Goal: Contribute content

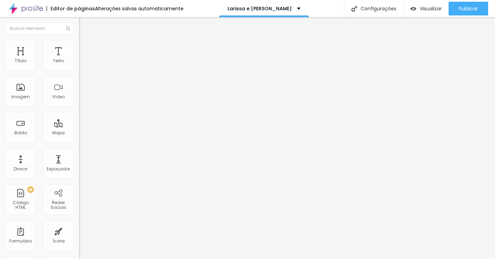
click at [79, 65] on input "[URL][DOMAIN_NAME]" at bounding box center [120, 61] width 83 height 7
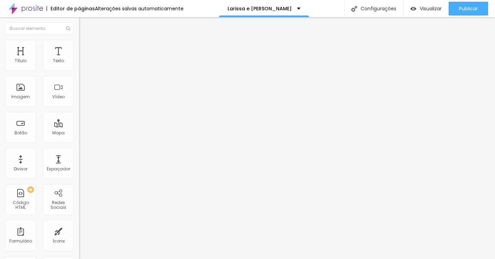
paste input "21901474?share=copy#t=0"
type input "[URL][DOMAIN_NAME]"
click at [79, 142] on input "[URL][DOMAIN_NAME]" at bounding box center [120, 138] width 83 height 7
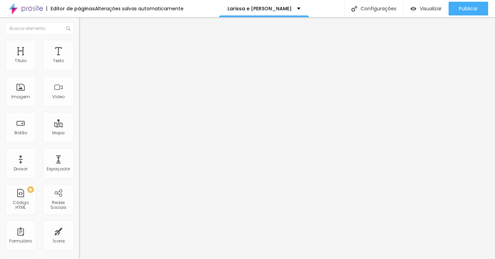
click at [79, 142] on input "[URL][DOMAIN_NAME]" at bounding box center [120, 138] width 83 height 7
paste input "[DOMAIN_NAME][URL]"
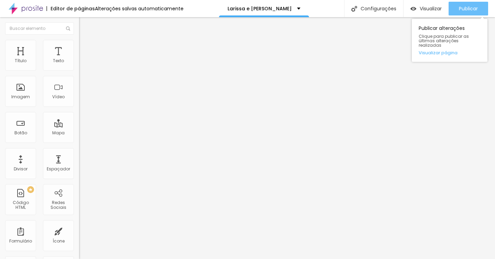
type input "[URL][DOMAIN_NAME]"
click at [465, 6] on font "Publicar" at bounding box center [468, 8] width 19 height 7
click at [480, 12] on button "Publicar" at bounding box center [469, 9] width 40 height 14
